Goal: Transaction & Acquisition: Purchase product/service

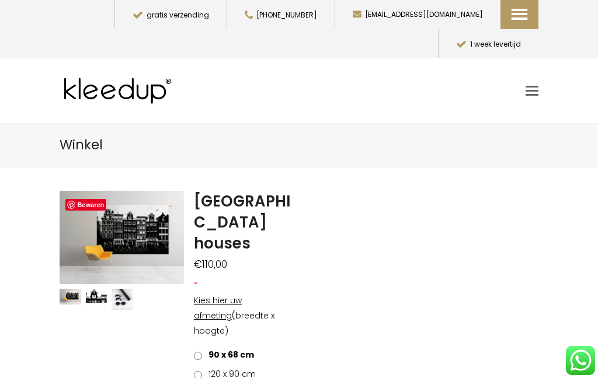
click at [531, 86] on span "Toggle mobile menu" at bounding box center [532, 90] width 13 height 9
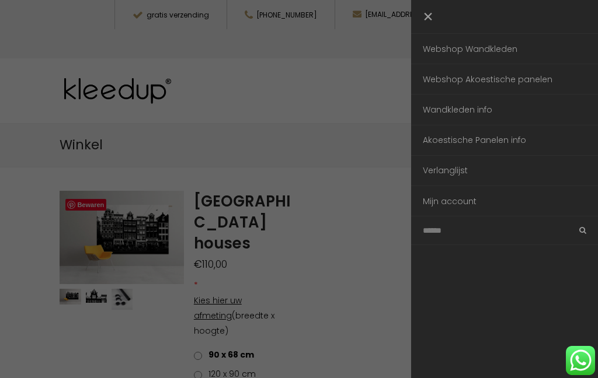
click at [496, 48] on link "Webshop Wandkleden" at bounding box center [504, 49] width 187 height 30
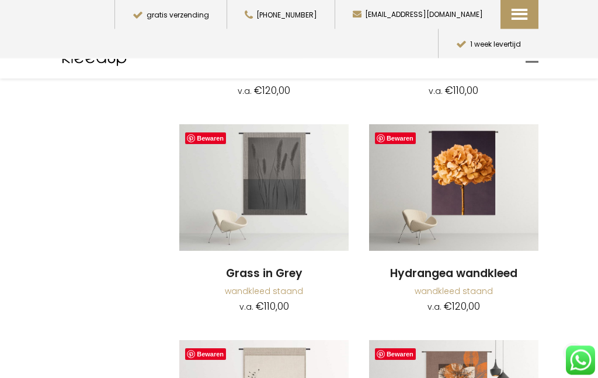
scroll to position [1487, 0]
click at [467, 164] on img at bounding box center [453, 187] width 169 height 127
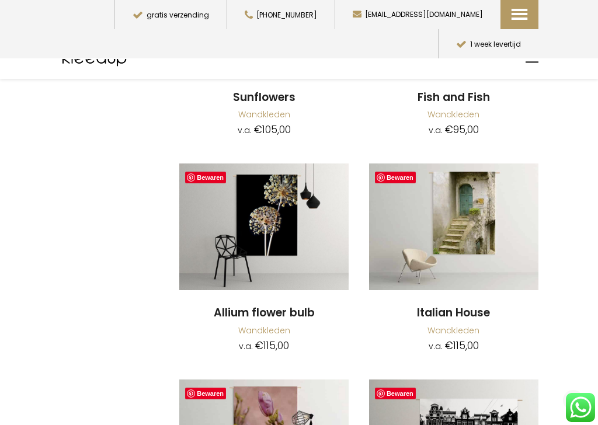
scroll to position [7510, 0]
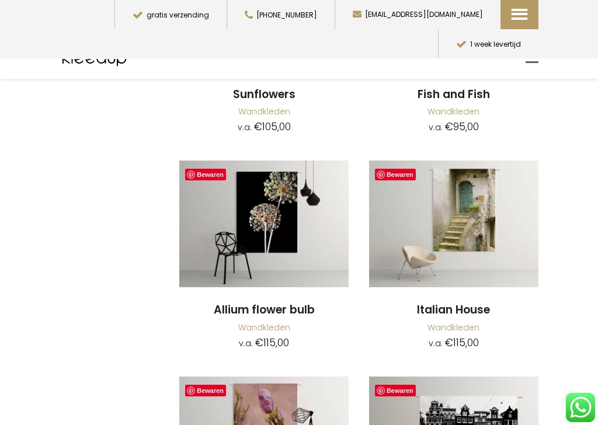
click at [213, 169] on link "Bewaren" at bounding box center [205, 175] width 41 height 12
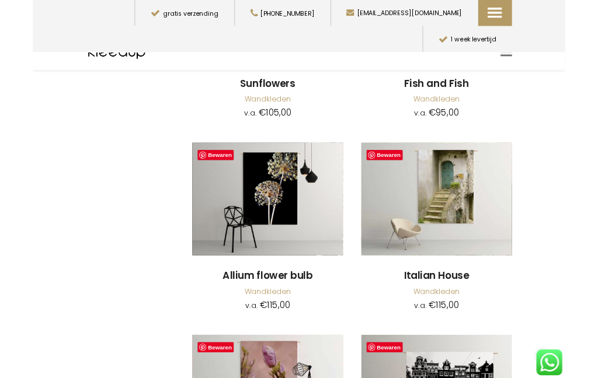
scroll to position [7557, 0]
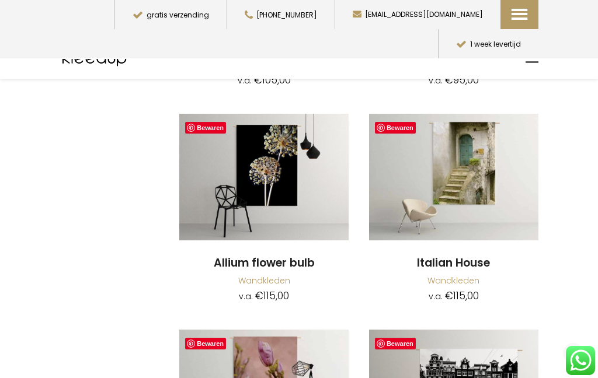
click at [288, 144] on img at bounding box center [263, 177] width 169 height 127
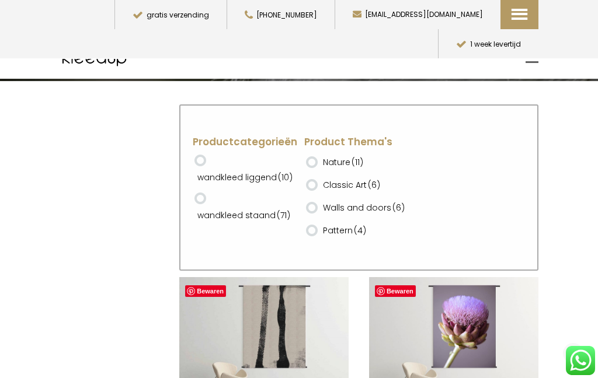
scroll to position [13, 0]
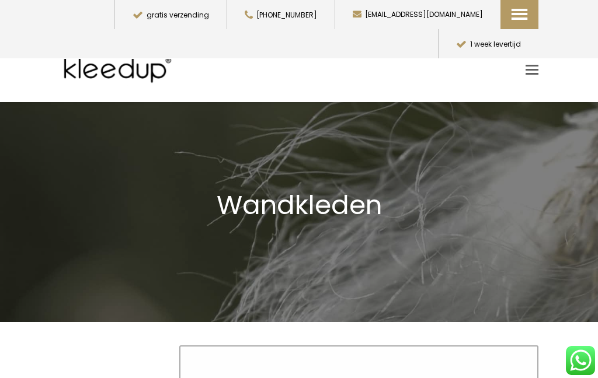
click at [535, 64] on link "Toggle mobile menu" at bounding box center [532, 70] width 13 height 18
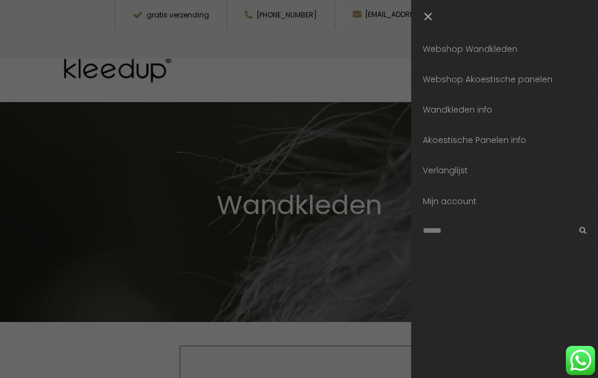
click at [528, 81] on link "Webshop Akoestische panelen" at bounding box center [504, 79] width 187 height 30
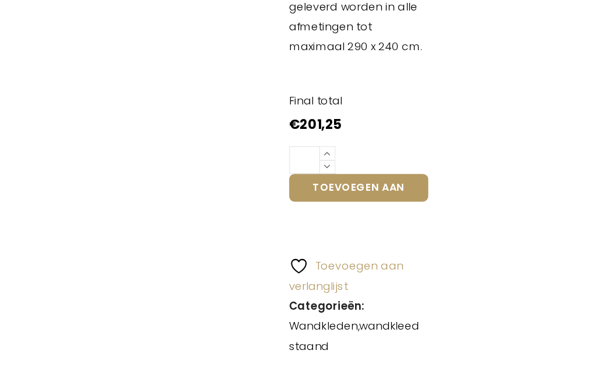
scroll to position [604, 0]
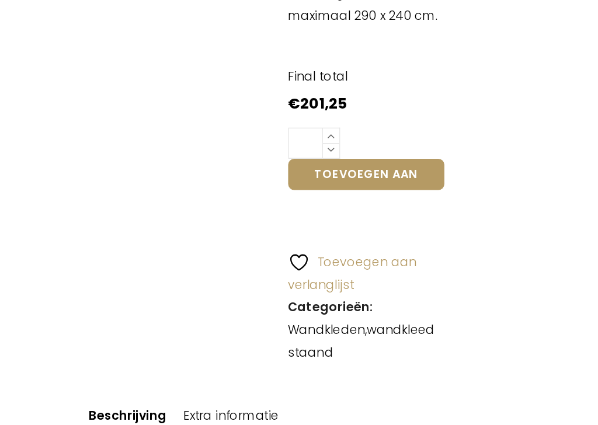
click at [204, 311] on icon at bounding box center [201, 316] width 11 height 10
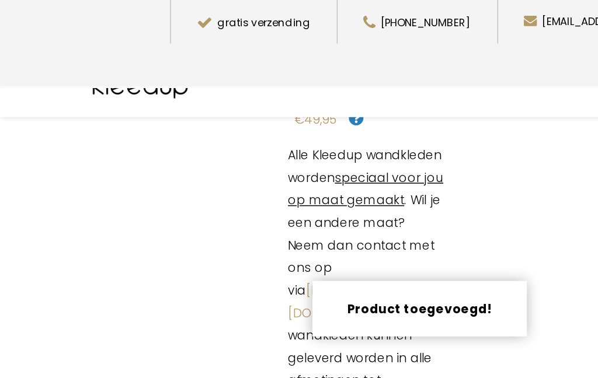
scroll to position [478, 0]
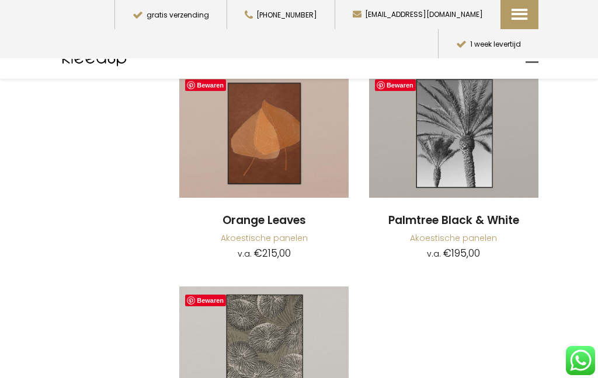
scroll to position [5085, 0]
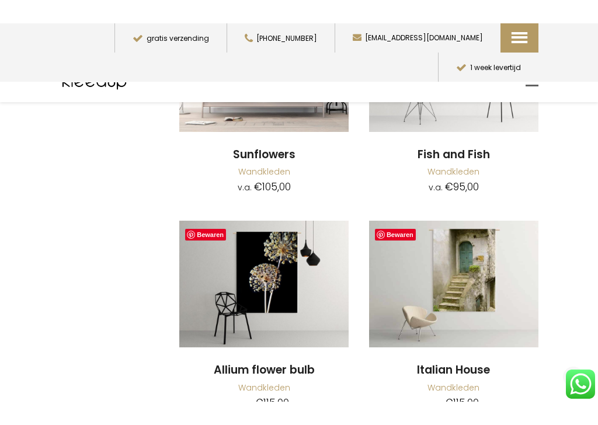
scroll to position [7449, 0]
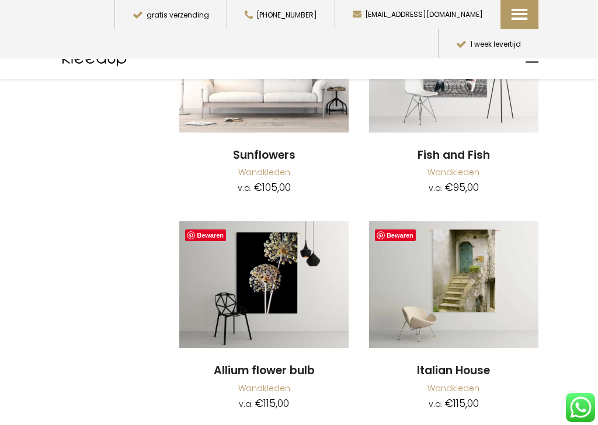
click at [249, 253] on img at bounding box center [263, 284] width 169 height 127
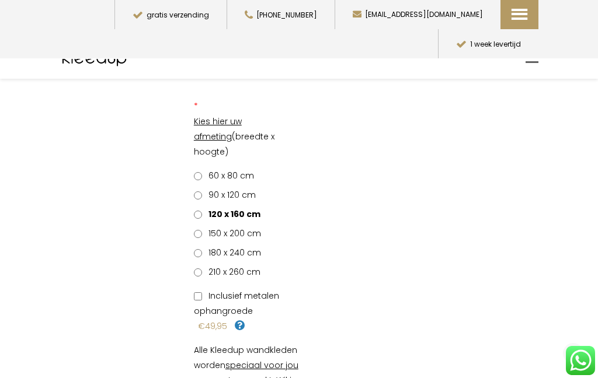
scroll to position [235, 0]
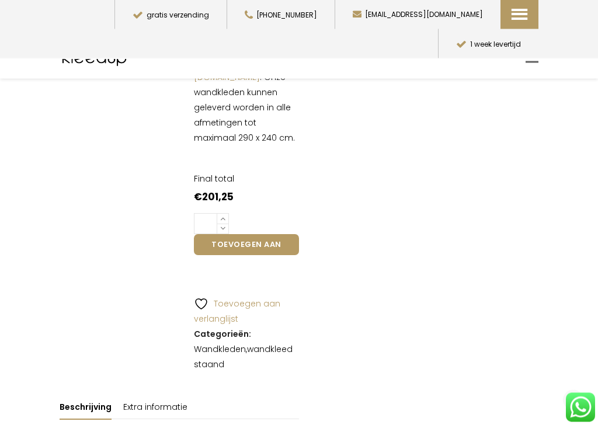
click at [256, 235] on button "Toevoegen aan winkelwagen" at bounding box center [246, 245] width 105 height 21
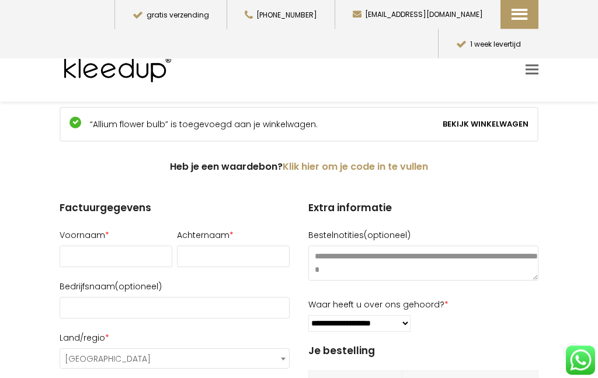
scroll to position [61, 0]
